Goal: Transaction & Acquisition: Purchase product/service

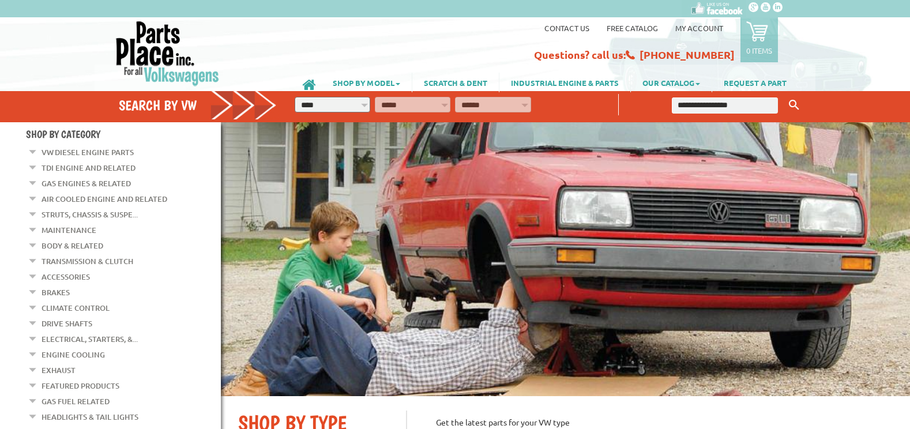
click at [719, 107] on input "text" at bounding box center [725, 105] width 106 height 16
type input "**********"
click at [791, 104] on icon "Keyword Search" at bounding box center [794, 105] width 10 height 10
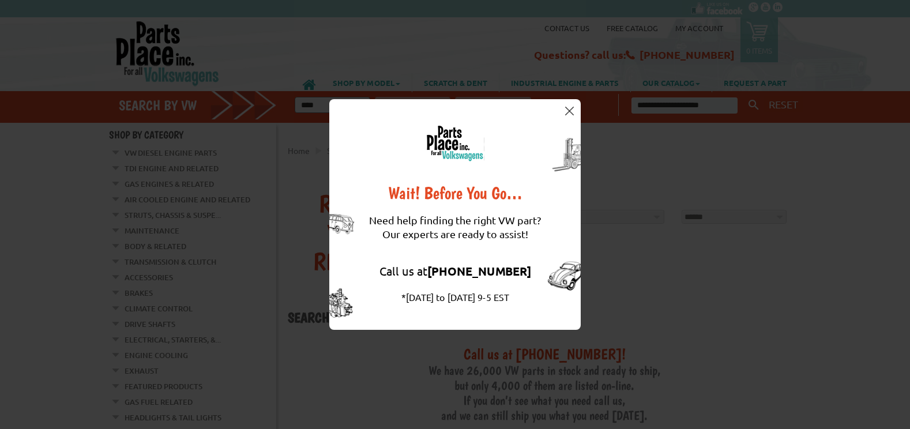
click at [565, 109] on img at bounding box center [569, 111] width 9 height 9
